Goal: Information Seeking & Learning: Learn about a topic

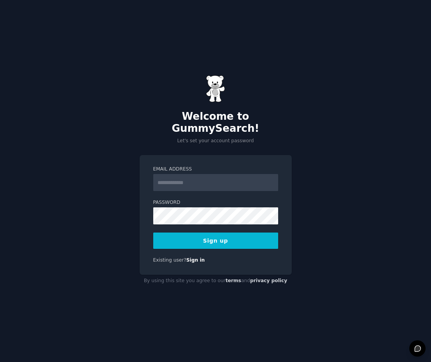
click at [194, 179] on input "Email Address" at bounding box center [215, 182] width 125 height 17
type input "**********"
click at [226, 234] on button "Sign up" at bounding box center [215, 241] width 125 height 16
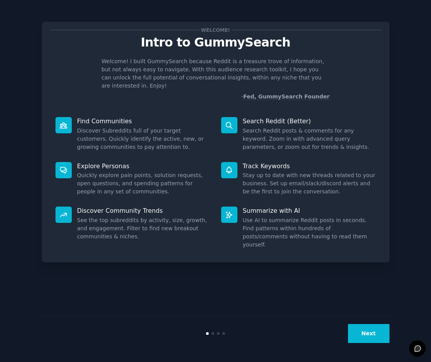
click at [374, 336] on button "Next" at bounding box center [368, 333] width 41 height 19
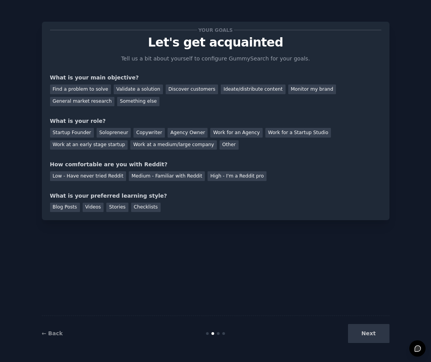
click at [371, 334] on div "Next" at bounding box center [331, 333] width 116 height 19
click at [365, 336] on div "Next" at bounding box center [331, 333] width 116 height 19
click at [379, 330] on div "Next" at bounding box center [331, 333] width 116 height 19
click at [371, 346] on div "← Back Next" at bounding box center [215, 333] width 347 height 36
click at [368, 324] on div "Next" at bounding box center [331, 333] width 116 height 19
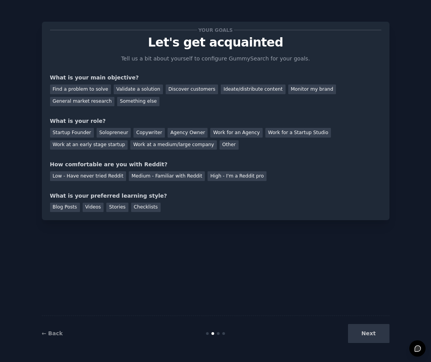
click at [164, 298] on div "Your goals Let's get acquainted Tell us a bit about yourself to configure Gummy…" at bounding box center [215, 181] width 347 height 340
drag, startPoint x: 269, startPoint y: 185, endPoint x: 170, endPoint y: 197, distance: 99.6
click at [170, 197] on div "Your goals Let's get acquainted Tell us a bit about yourself to configure Gummy…" at bounding box center [215, 121] width 331 height 182
click at [194, 263] on div "Your goals Let's get acquainted Tell us a bit about yourself to configure Gummy…" at bounding box center [215, 181] width 347 height 340
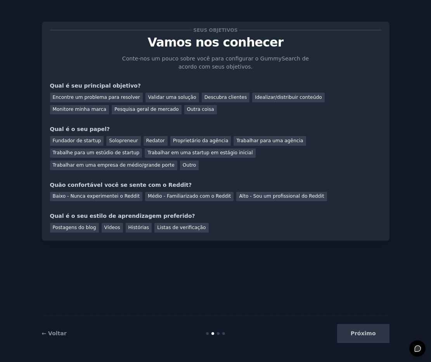
click at [113, 51] on div "Seus objetivos Vamos nos conhecer [PERSON_NAME]-nos um pouco sobre você para co…" at bounding box center [215, 131] width 331 height 203
click at [112, 113] on div "Pesquisa geral de mercado" at bounding box center [147, 110] width 70 height 10
click at [76, 140] on font "Fundador de startup" at bounding box center [77, 140] width 48 height 5
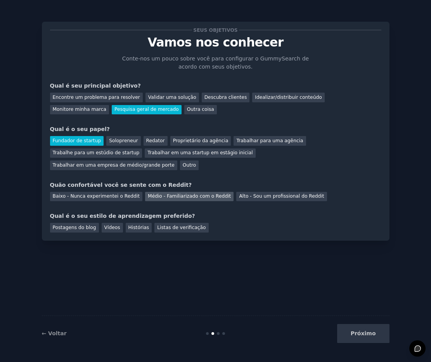
click at [205, 199] on font "Médio - Familiarizado com o Reddit" at bounding box center [189, 195] width 83 height 5
click at [174, 227] on font "Listas de verificação" at bounding box center [181, 227] width 48 height 5
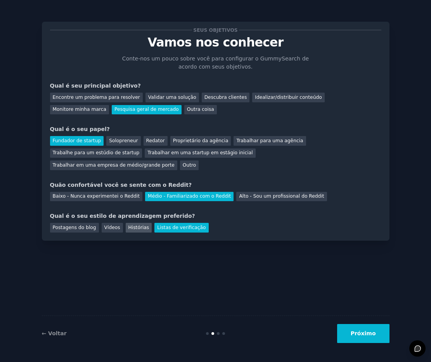
click at [130, 230] on font "Histórias" at bounding box center [138, 227] width 21 height 5
click at [118, 229] on div "Vídeos" at bounding box center [112, 228] width 21 height 10
click at [87, 229] on font "Postagens do blog" at bounding box center [74, 227] width 43 height 5
click at [169, 229] on font "Listas de verificação" at bounding box center [181, 227] width 48 height 5
click at [360, 328] on button "Próximo" at bounding box center [363, 333] width 52 height 19
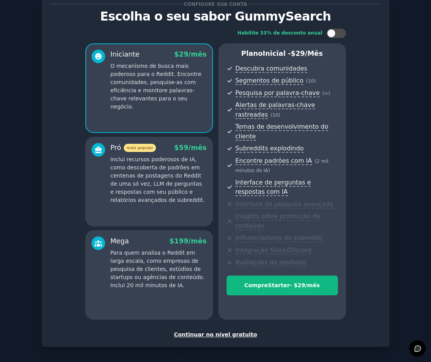
scroll to position [57, 0]
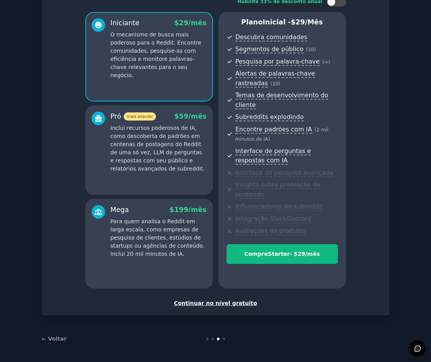
click at [239, 303] on font "Continuar no nível gratuito" at bounding box center [215, 303] width 83 height 6
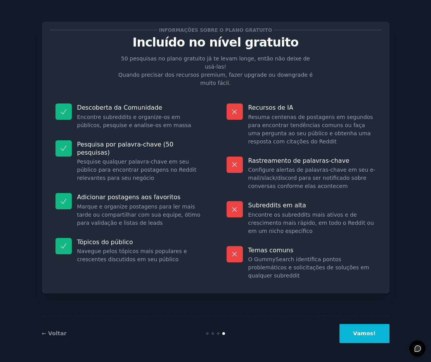
click at [377, 338] on button "Vamos!" at bounding box center [364, 333] width 50 height 19
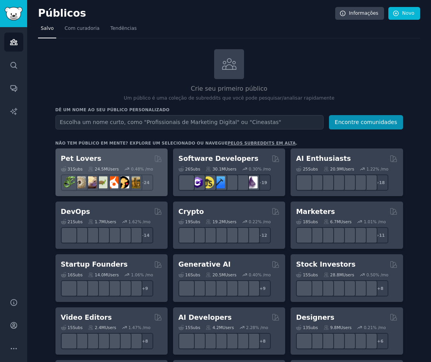
scroll to position [2, 0]
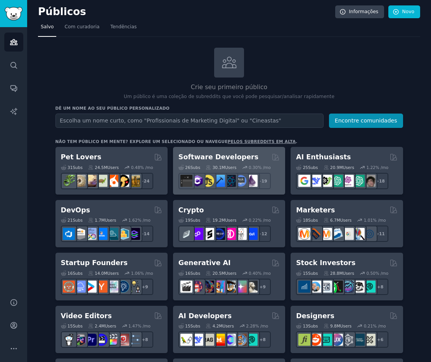
click at [217, 157] on h2 "Software Developers" at bounding box center [218, 157] width 80 height 10
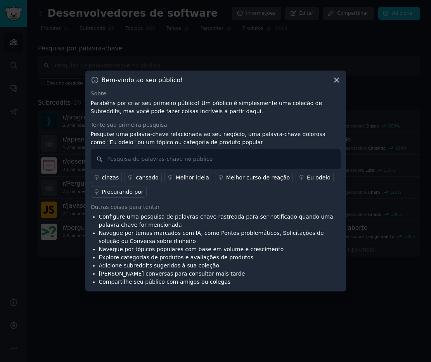
click at [336, 83] on icon at bounding box center [336, 80] width 8 height 8
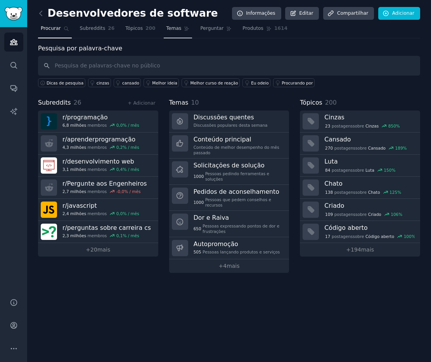
click at [181, 31] on link "Temas" at bounding box center [178, 30] width 29 height 16
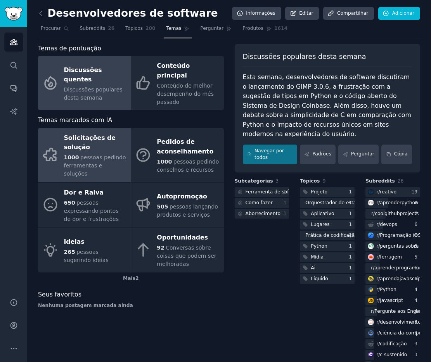
click at [84, 134] on font "Solicitações de solução" at bounding box center [90, 142] width 52 height 17
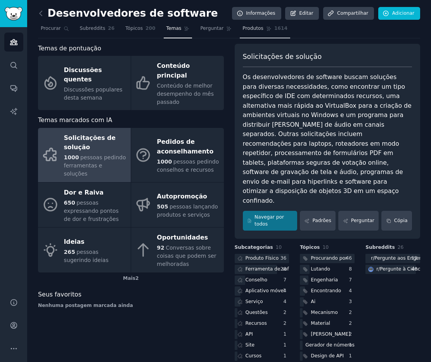
click at [240, 28] on link "Produtos 1614" at bounding box center [265, 30] width 50 height 16
click at [209, 29] on font "Perguntar" at bounding box center [211, 28] width 23 height 5
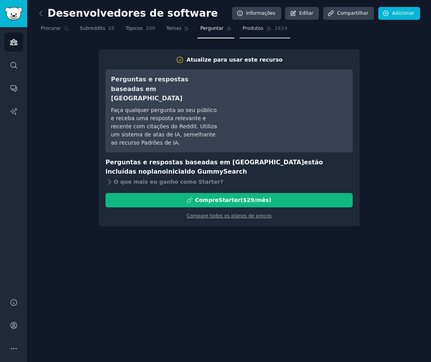
click at [250, 32] on span "Produtos" at bounding box center [252, 28] width 21 height 7
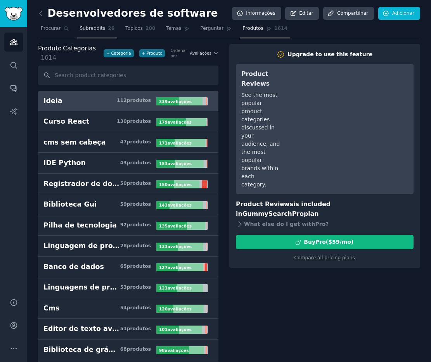
click at [102, 32] on span "Subreddits" at bounding box center [93, 28] width 26 height 7
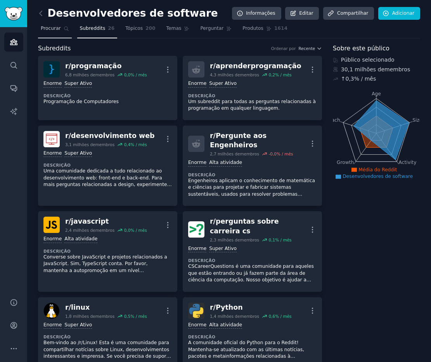
click at [59, 30] on font "Procurar" at bounding box center [51, 28] width 20 height 5
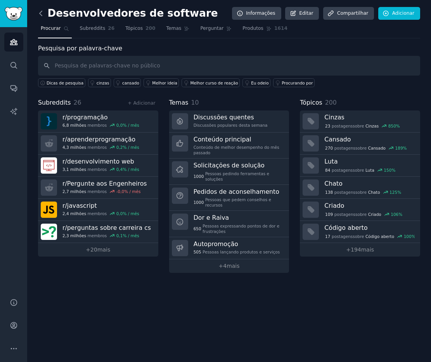
click at [42, 13] on icon at bounding box center [41, 13] width 8 height 8
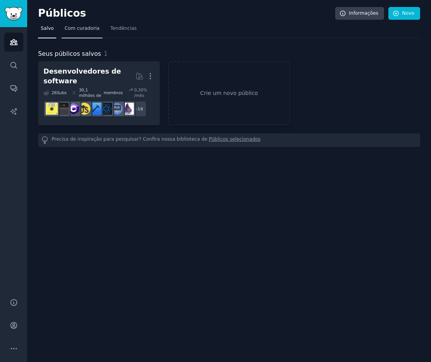
click at [83, 29] on font "Com curadoria" at bounding box center [81, 28] width 35 height 5
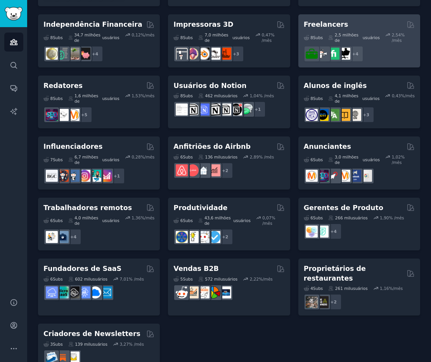
scroll to position [555, 0]
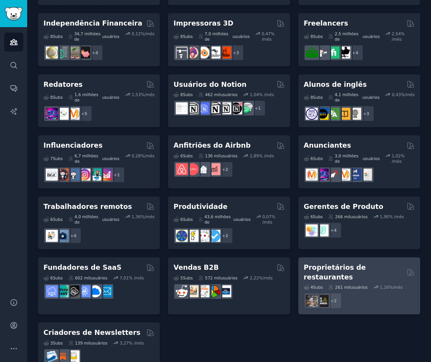
click at [348, 264] on font "Proprietários de restaurantes" at bounding box center [334, 272] width 62 height 17
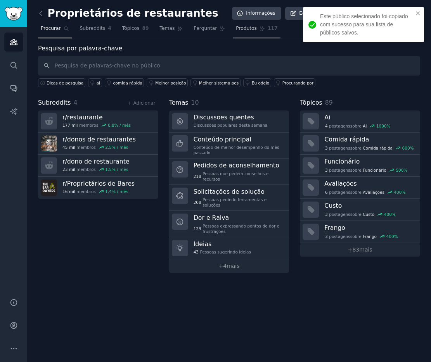
click at [256, 27] on link "Produtos 117" at bounding box center [256, 30] width 47 height 16
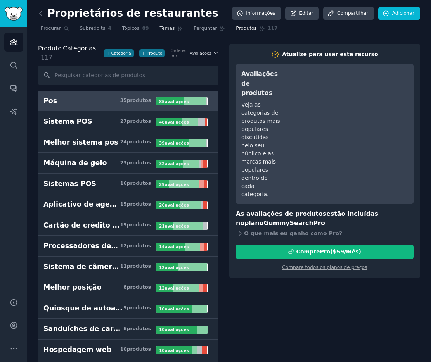
click at [168, 31] on span "Temas" at bounding box center [167, 28] width 15 height 7
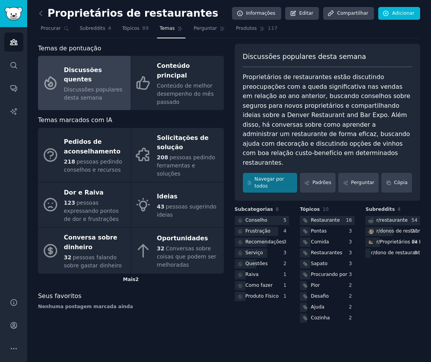
click at [133, 277] on font "Mais" at bounding box center [129, 279] width 12 height 5
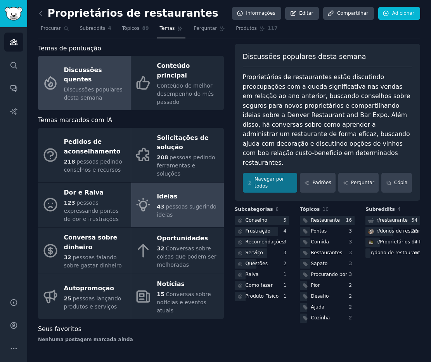
click at [160, 203] on font "pessoas sugerindo ideias" at bounding box center [187, 210] width 60 height 14
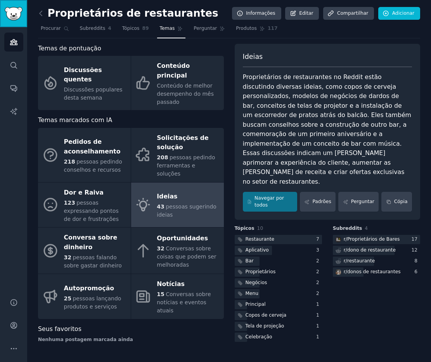
click at [18, 13] on img "Barra lateral" at bounding box center [14, 14] width 18 height 14
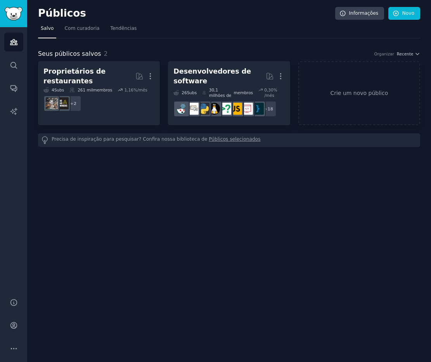
click at [72, 22] on div "Públicos Informações Novo" at bounding box center [229, 15] width 382 height 16
click at [88, 34] on link "Com curadoria" at bounding box center [82, 30] width 40 height 16
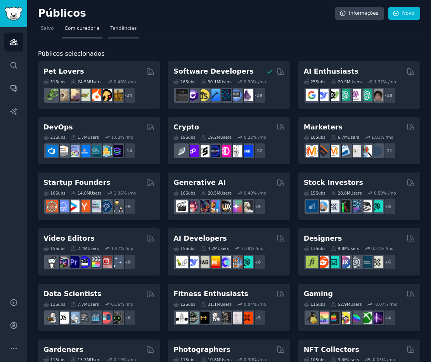
click at [127, 24] on link "Tendências" at bounding box center [124, 30] width 32 height 16
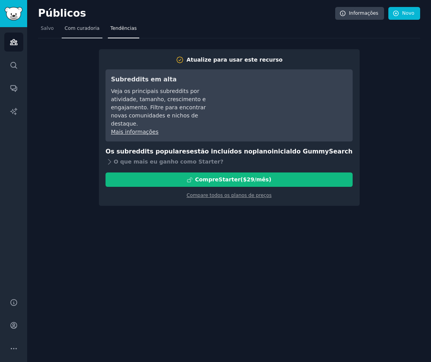
click at [80, 31] on span "Com curadoria" at bounding box center [81, 28] width 35 height 7
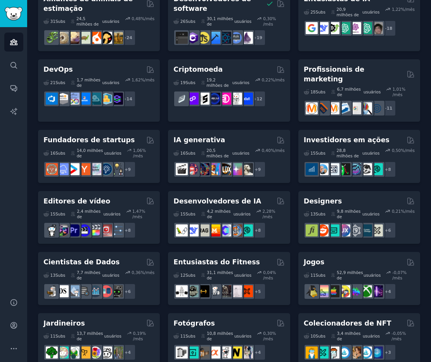
scroll to position [86, 0]
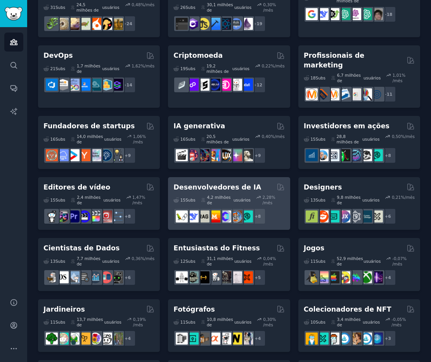
click at [239, 183] on font "Desenvolvedores de IA" at bounding box center [217, 187] width 88 height 8
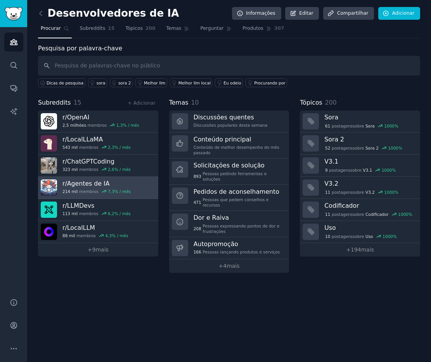
click at [81, 184] on font "Agentes de IA" at bounding box center [88, 183] width 43 height 7
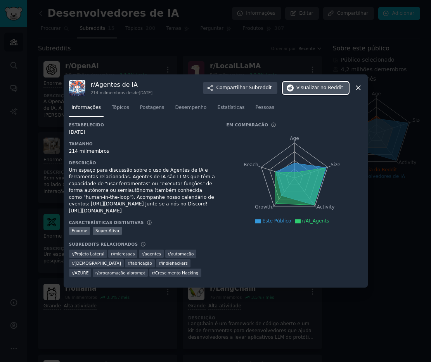
click at [320, 88] on span "Visualizar no Reddit" at bounding box center [319, 87] width 47 height 7
